Goal: Task Accomplishment & Management: Manage account settings

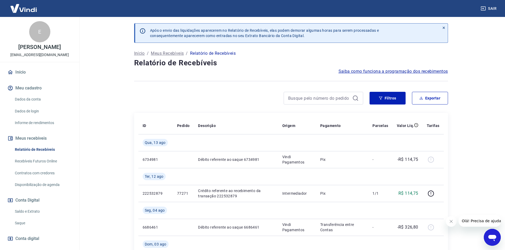
click at [16, 68] on link "Início" at bounding box center [39, 73] width 67 height 12
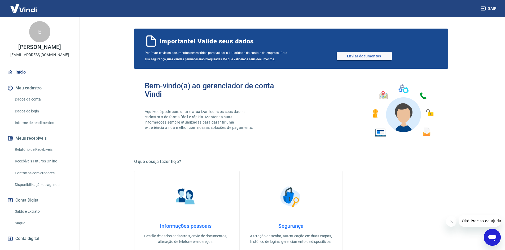
click at [35, 96] on link "Dados da conta" at bounding box center [43, 99] width 60 height 11
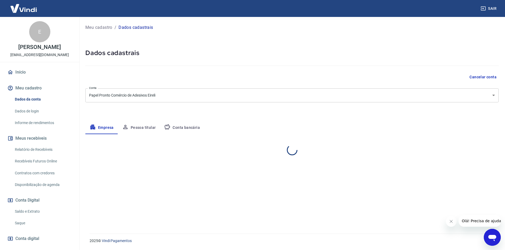
select select "SP"
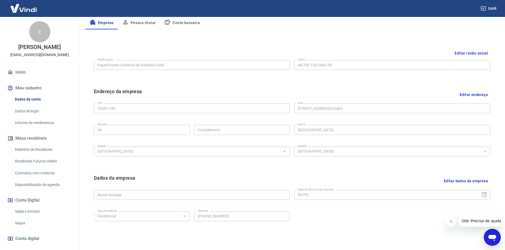
scroll to position [106, 0]
click at [37, 124] on link "Informe de rendimentos" at bounding box center [43, 123] width 60 height 11
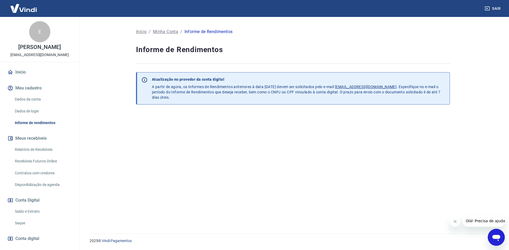
click at [41, 150] on link "Relatório de Recebíveis" at bounding box center [43, 149] width 60 height 11
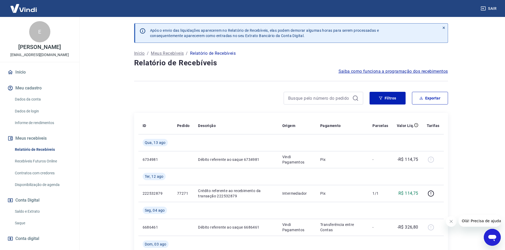
click at [32, 211] on link "Saldo e Extrato" at bounding box center [43, 211] width 60 height 11
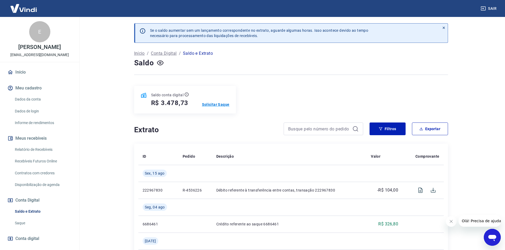
click at [217, 106] on p "Solicitar Saque" at bounding box center [216, 104] width 28 height 5
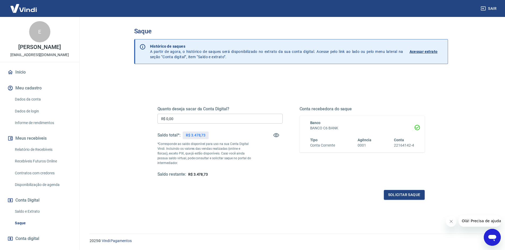
click at [192, 135] on p "R$ 3.478,73" at bounding box center [196, 136] width 20 height 6
click at [190, 121] on input "R$ 0,00" at bounding box center [219, 119] width 125 height 10
drag, startPoint x: 192, startPoint y: 120, endPoint x: 141, endPoint y: 120, distance: 50.6
click at [141, 120] on div "Quanto deseja sacar da Conta Digital? R$ 0,00 ​ Saldo total*: R$ 3.478,73 *Corr…" at bounding box center [291, 170] width 314 height 194
type input "R$ 3.478,73"
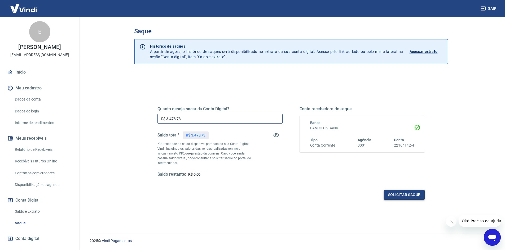
click at [415, 197] on button "Solicitar saque" at bounding box center [404, 195] width 41 height 10
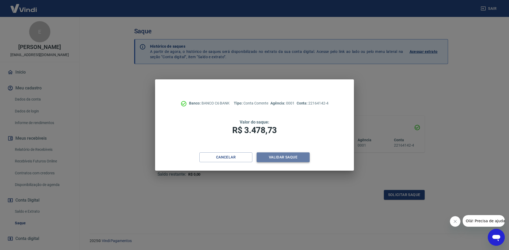
click at [291, 157] on button "Validar saque" at bounding box center [283, 158] width 53 height 10
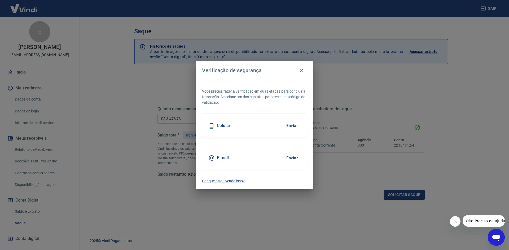
click at [253, 129] on div "Celular Enviar" at bounding box center [254, 126] width 105 height 24
click at [288, 123] on button "Enviar" at bounding box center [291, 125] width 17 height 11
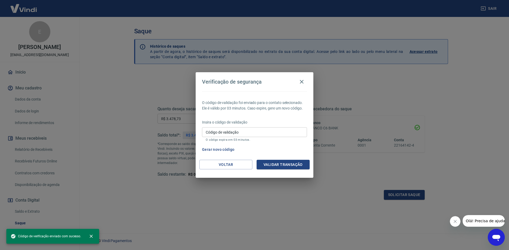
click at [245, 136] on input "Código de validação" at bounding box center [254, 132] width 105 height 10
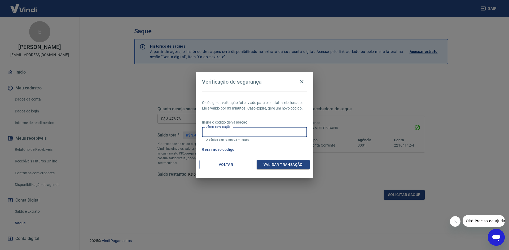
paste input "132006"
type input "132006"
click at [282, 164] on button "Validar transação" at bounding box center [283, 165] width 53 height 10
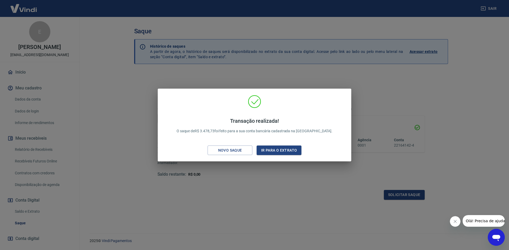
click at [277, 152] on button "Ir para o extrato" at bounding box center [279, 151] width 45 height 10
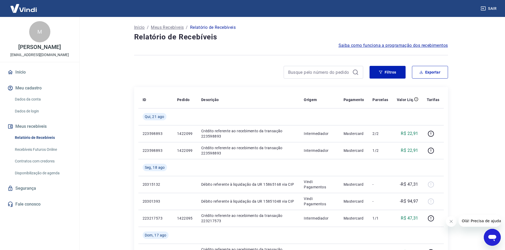
click at [33, 99] on link "Dados da conta" at bounding box center [43, 99] width 60 height 11
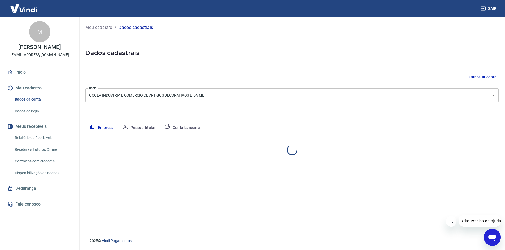
select select "SP"
select select "business"
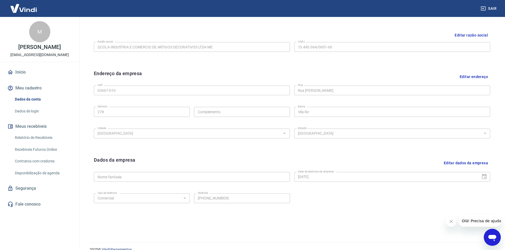
scroll to position [132, 0]
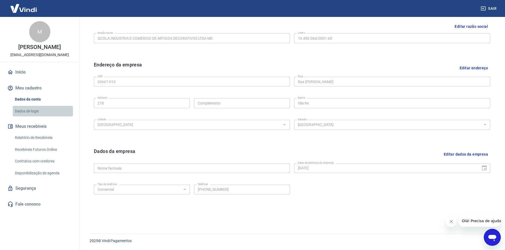
click at [25, 111] on link "Dados de login" at bounding box center [43, 111] width 60 height 11
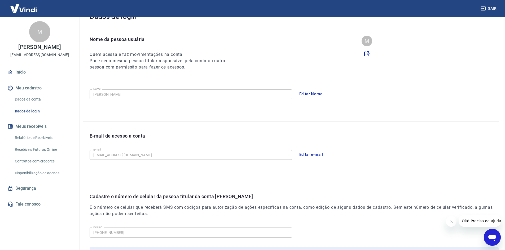
scroll to position [89, 0]
